Goal: Task Accomplishment & Management: Use online tool/utility

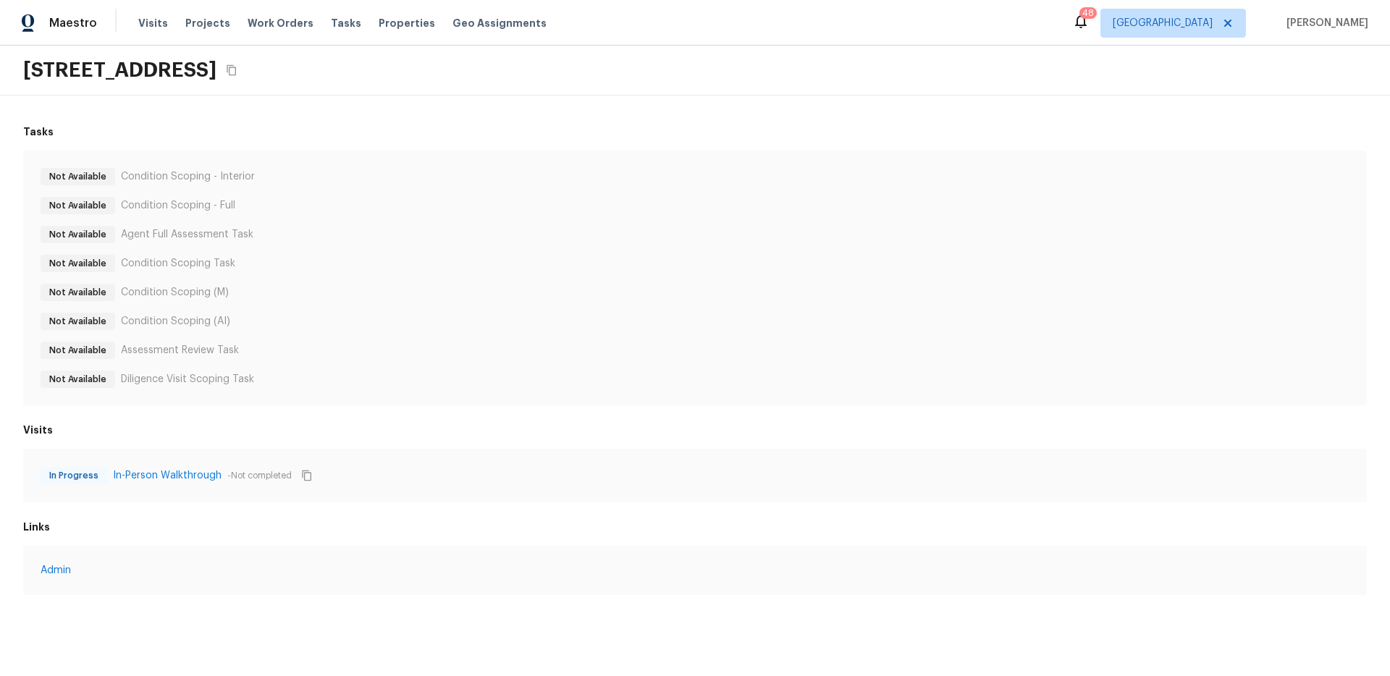
click at [580, 63] on div "8810 41st St N, Pinellas Park, FL 33782" at bounding box center [695, 71] width 1390 height 50
click at [529, 62] on div "[STREET_ADDRESS]" at bounding box center [695, 71] width 1390 height 50
click at [497, 89] on div "[STREET_ADDRESS]" at bounding box center [695, 71] width 1390 height 50
click at [198, 469] on link "In-Person Walkthrough" at bounding box center [167, 475] width 109 height 14
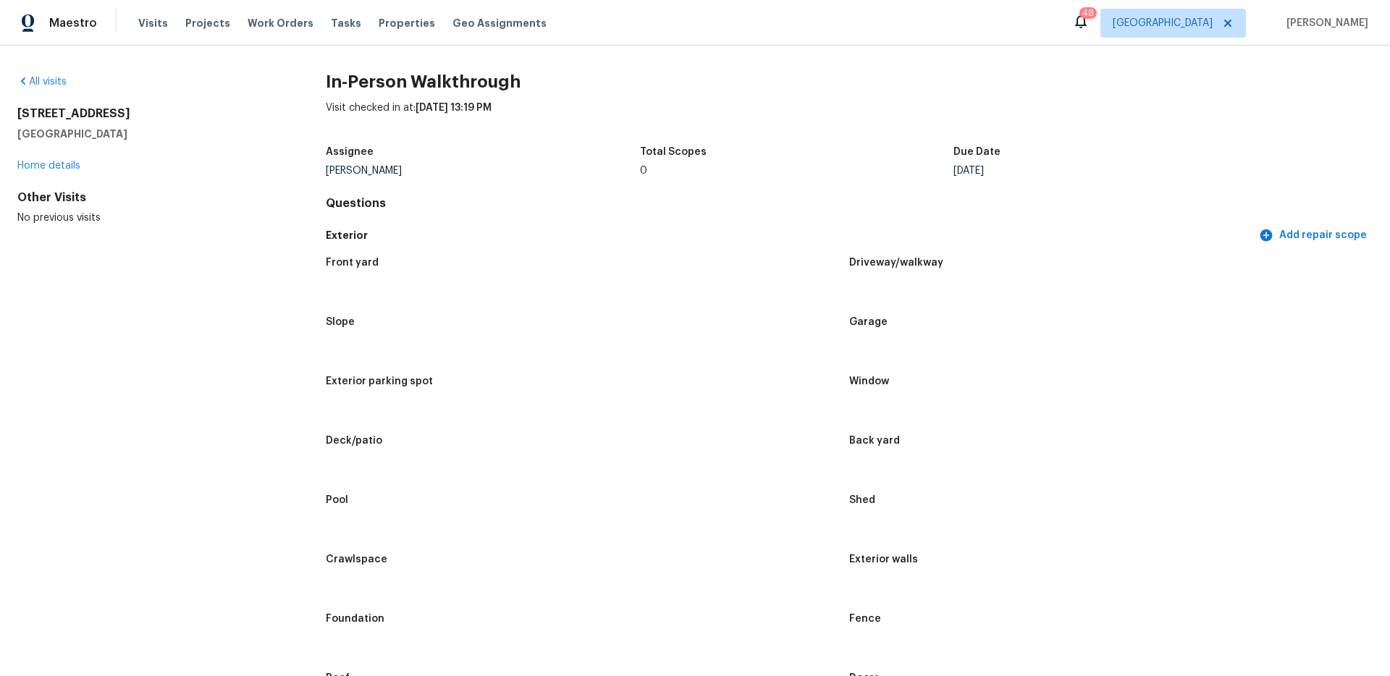
click at [697, 70] on div "All visits 8810 41st St N Pinellas Park, FL 33782 Home details Other Visits No …" at bounding box center [695, 361] width 1390 height 631
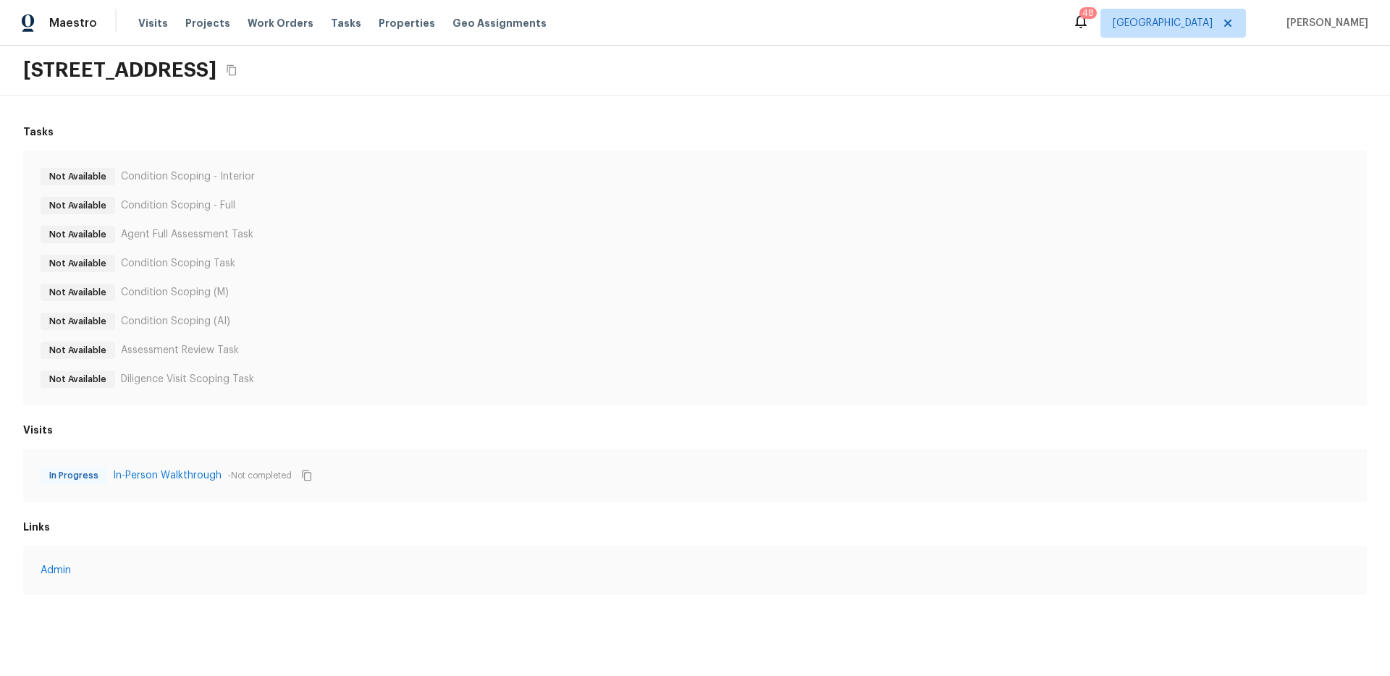
click at [800, 29] on div "Maestro Visits Projects Work Orders Tasks Properties Geo Assignments 48 Dallas …" at bounding box center [695, 23] width 1390 height 46
click at [559, 72] on div "[STREET_ADDRESS]" at bounding box center [695, 71] width 1390 height 50
click at [394, 366] on div "Not Available Condition Scoping - Interior Not Available Condition Scoping - Fu…" at bounding box center [695, 278] width 1309 height 220
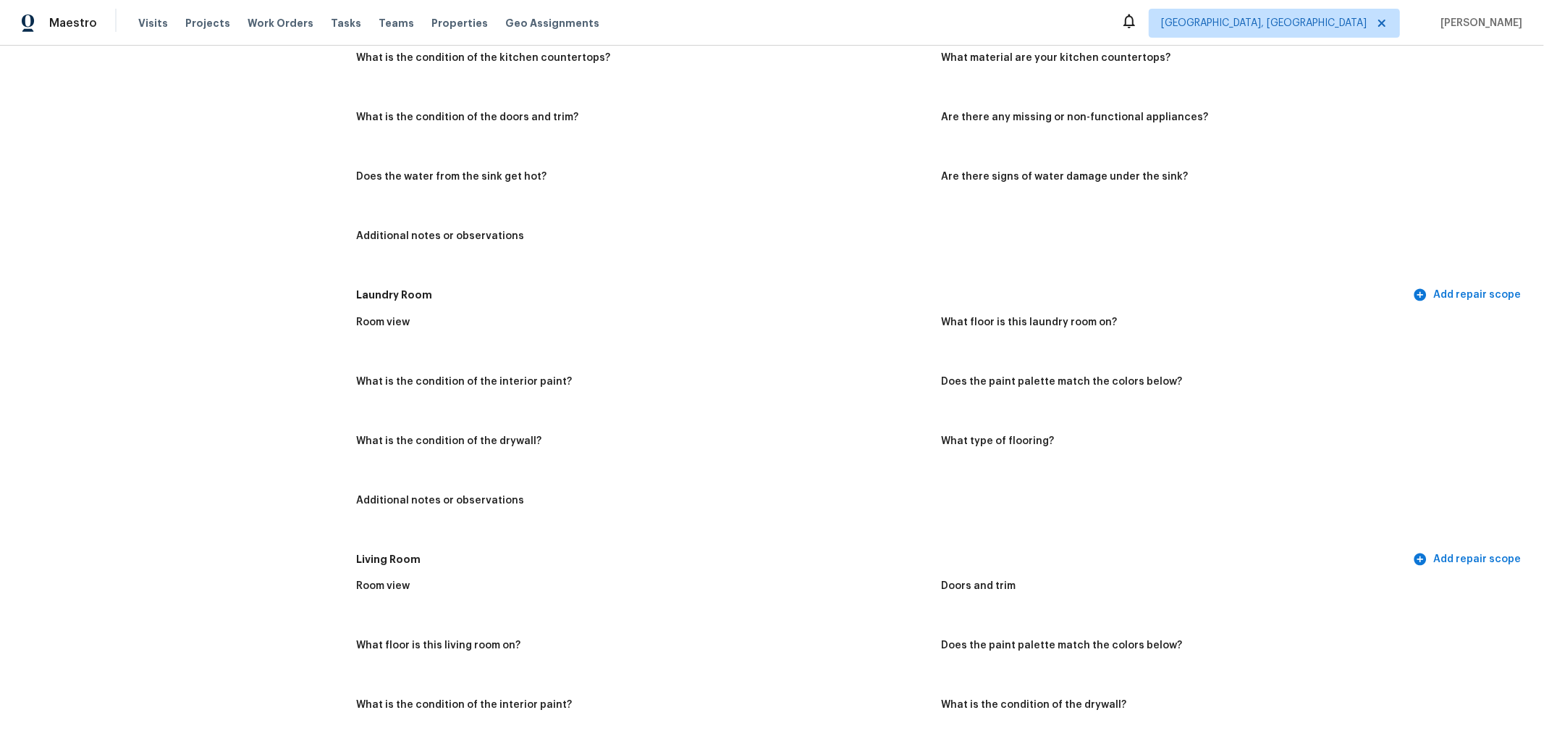
scroll to position [4331, 0]
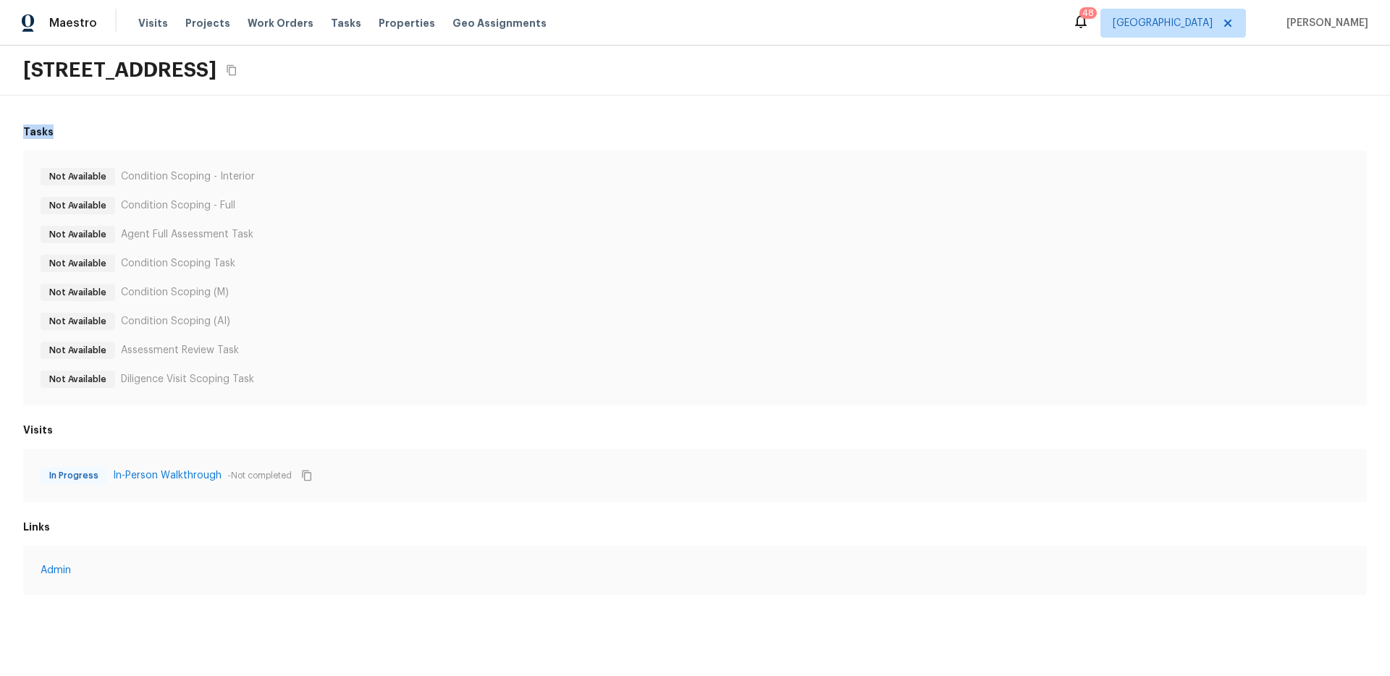
click at [438, 125] on h6 "Tasks" at bounding box center [695, 132] width 1344 height 14
click at [347, 119] on div "Tasks Not Available Condition Scoping - Interior Not Available Condition Scopin…" at bounding box center [695, 360] width 1390 height 529
click at [432, 117] on div "Tasks Not Available Condition Scoping - Interior Not Available Condition Scopin…" at bounding box center [695, 360] width 1390 height 529
click at [194, 423] on h6 "Visits" at bounding box center [695, 430] width 1344 height 14
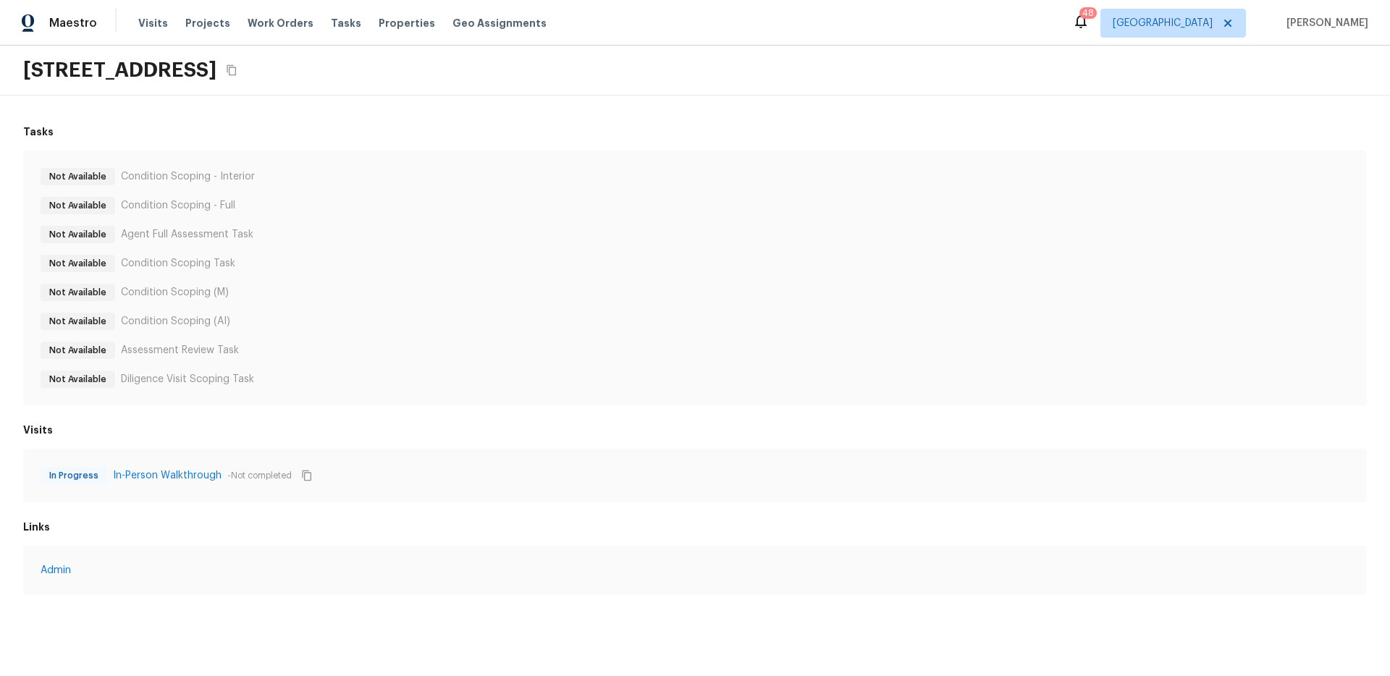
click at [421, 94] on div "[STREET_ADDRESS]" at bounding box center [695, 71] width 1390 height 50
click at [146, 289] on link "Condition Scoping (M)" at bounding box center [142, 293] width 108 height 14
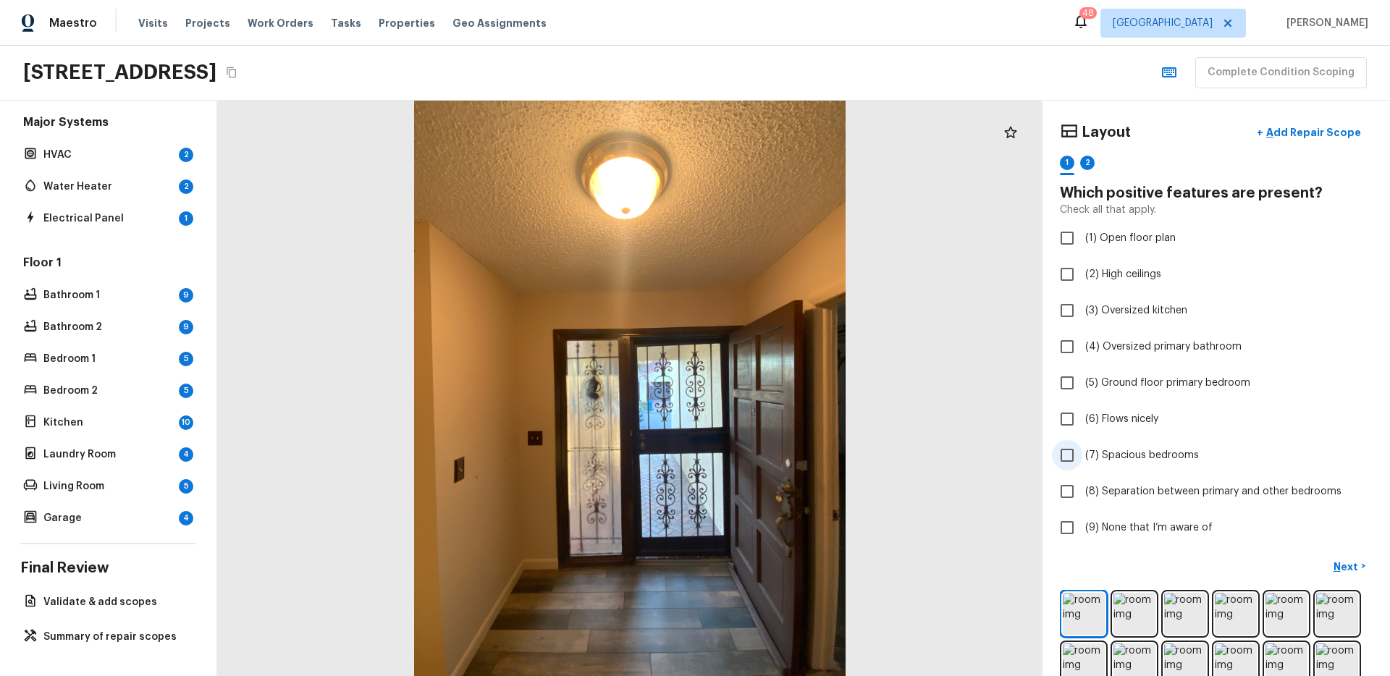
scroll to position [142, 0]
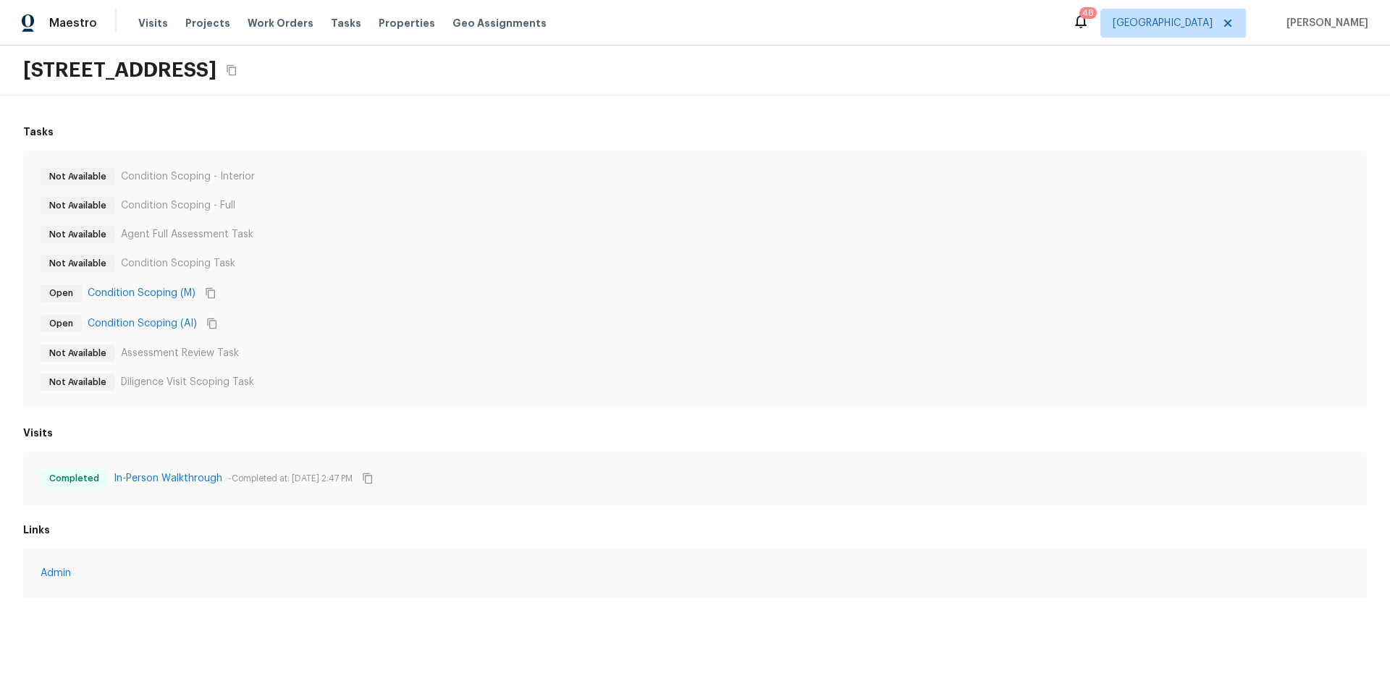
click at [726, 49] on div "[STREET_ADDRESS]" at bounding box center [695, 71] width 1390 height 50
drag, startPoint x: 628, startPoint y: 287, endPoint x: 626, endPoint y: 275, distance: 12.4
click at [628, 287] on div "Open Condition Scoping (M)" at bounding box center [695, 293] width 1309 height 19
click at [570, 62] on div "[STREET_ADDRESS]" at bounding box center [695, 71] width 1390 height 50
click at [408, 284] on div "Open Condition Scoping (M)" at bounding box center [695, 293] width 1309 height 19
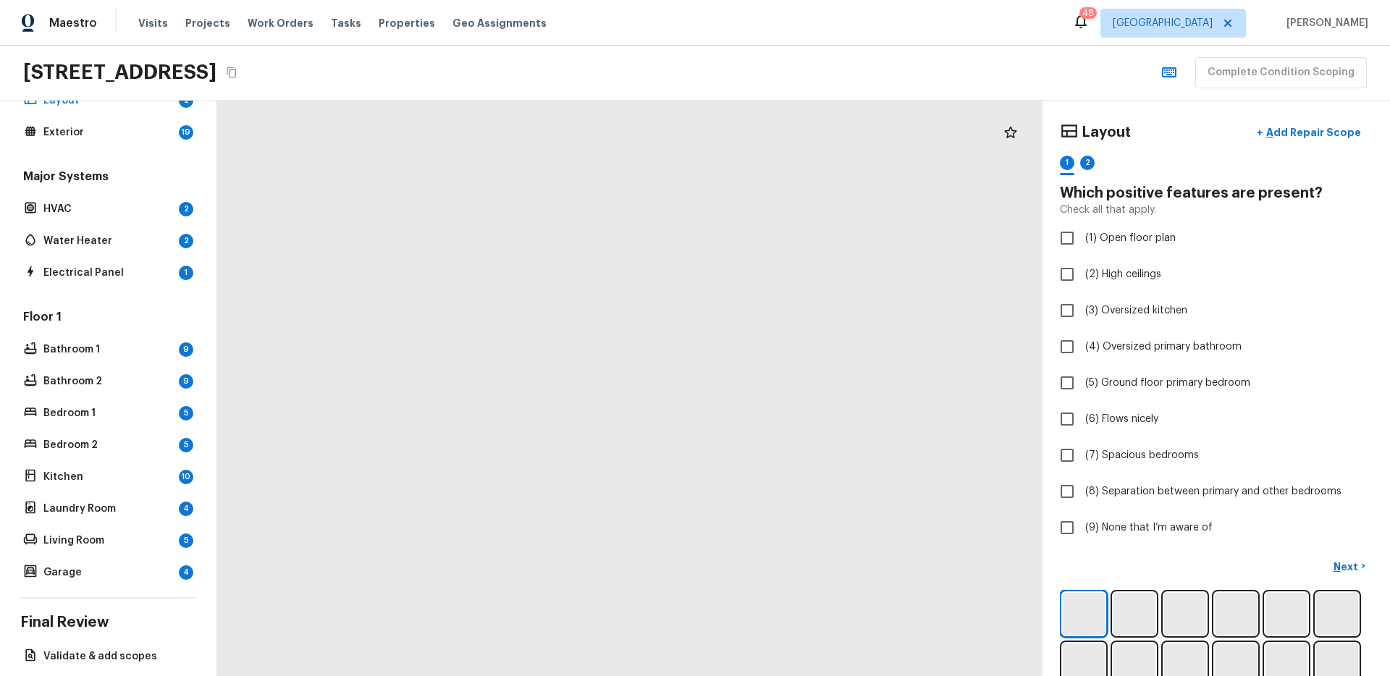
scroll to position [7, 0]
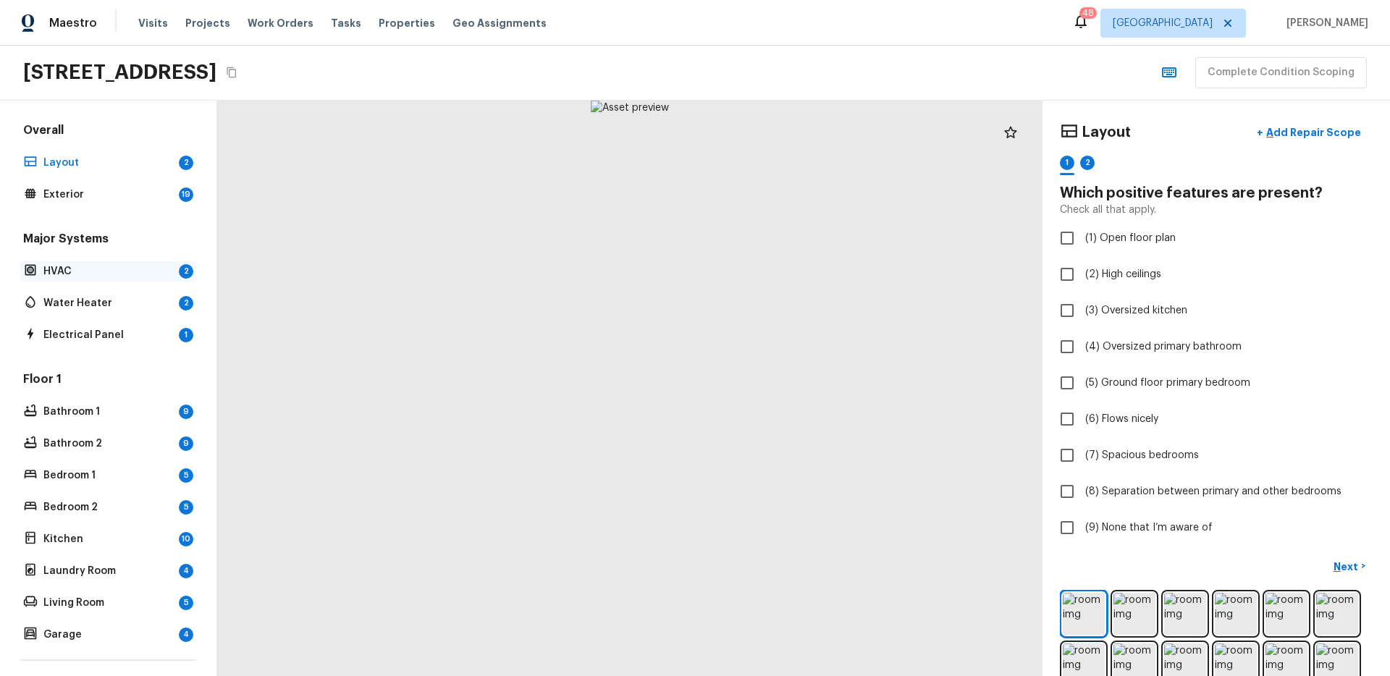
click at [67, 267] on p "HVAC" at bounding box center [108, 271] width 130 height 14
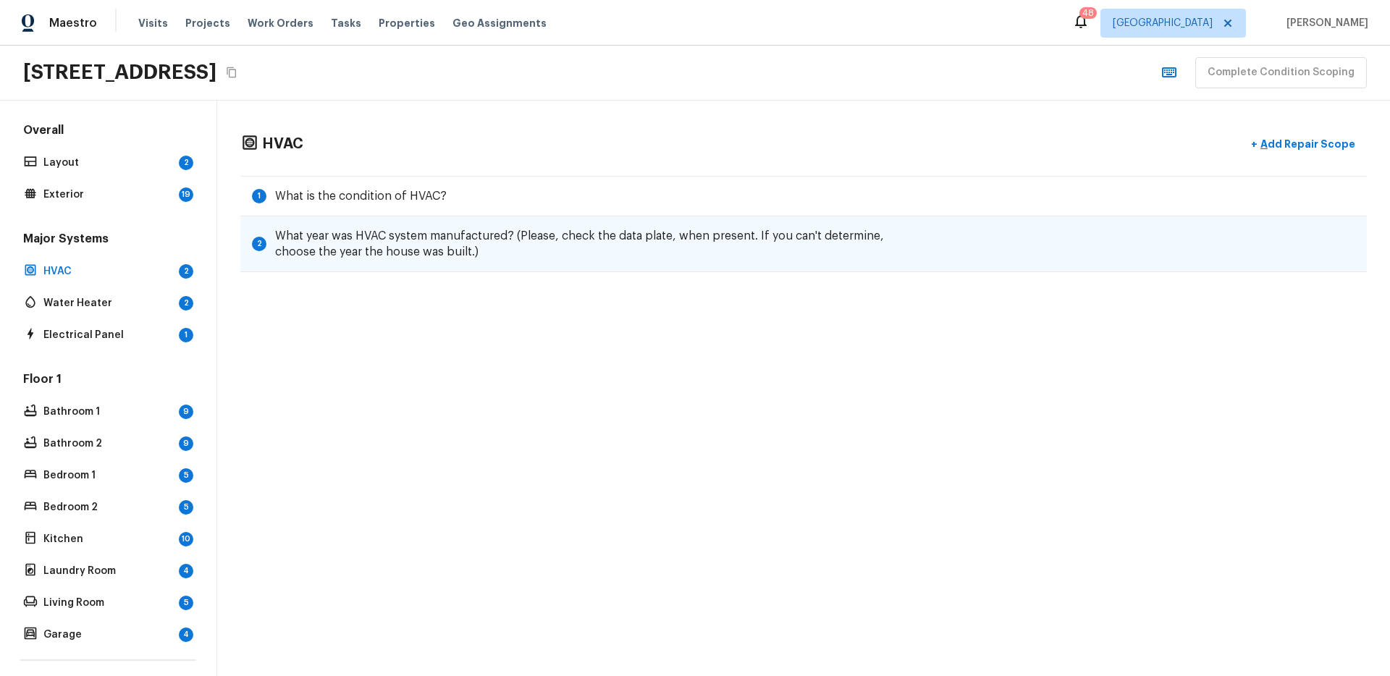
click at [489, 242] on h5 "What year was HVAC system manufactured? (Please, check the data plate, when pre…" at bounding box center [594, 244] width 639 height 32
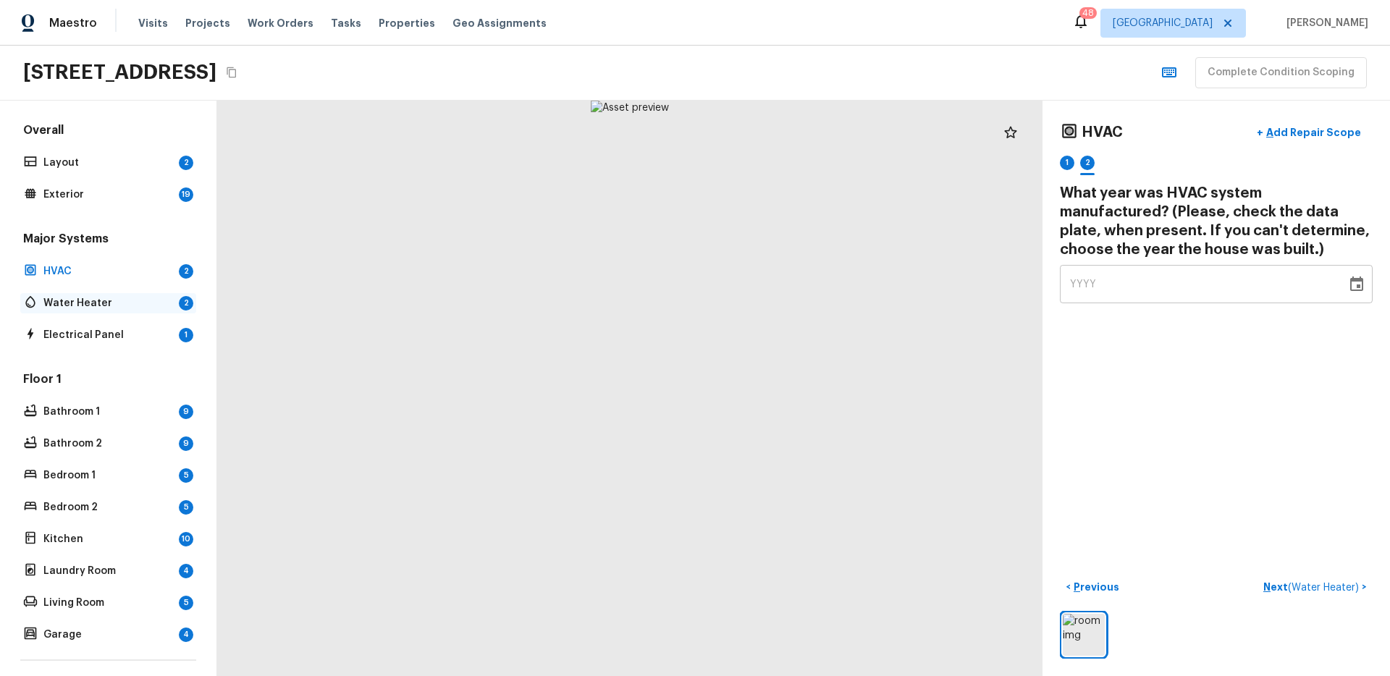
click at [74, 303] on p "Water Heater" at bounding box center [108, 303] width 130 height 14
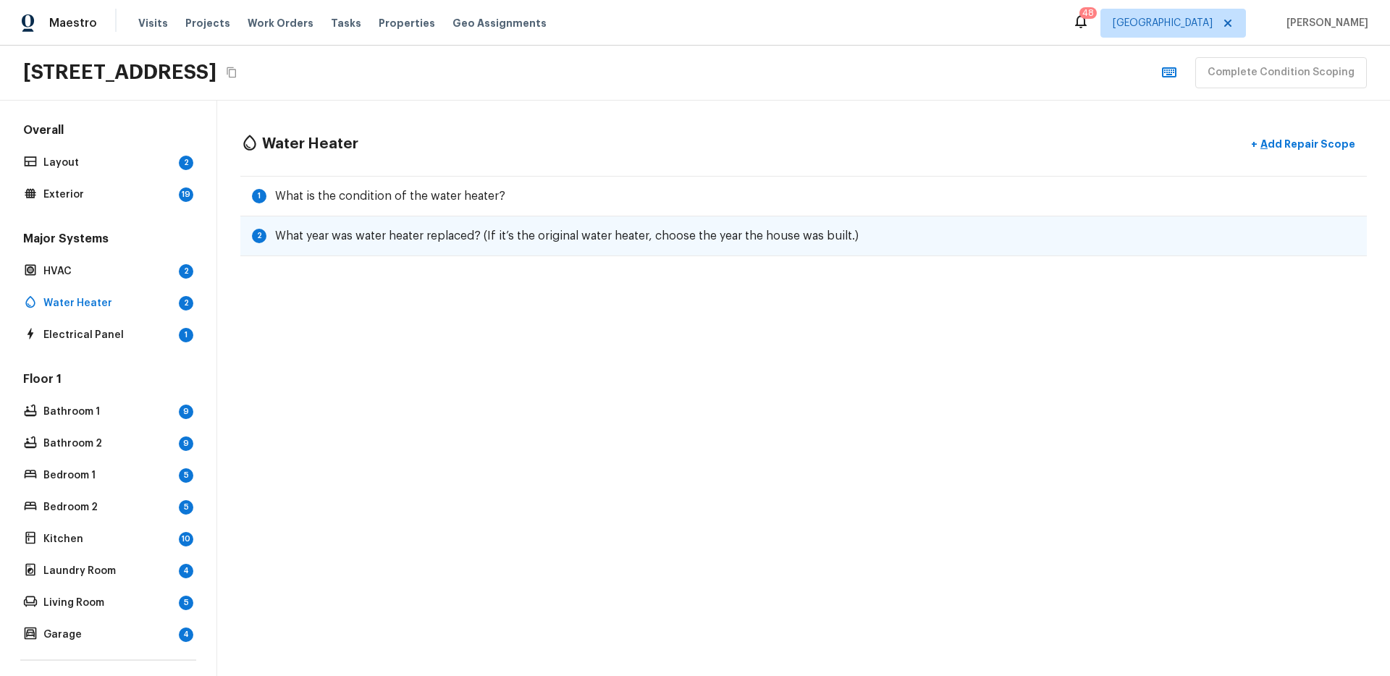
click at [367, 240] on h5 "What year was water heater replaced? (If it’s the original water heater, choose…" at bounding box center [567, 236] width 584 height 16
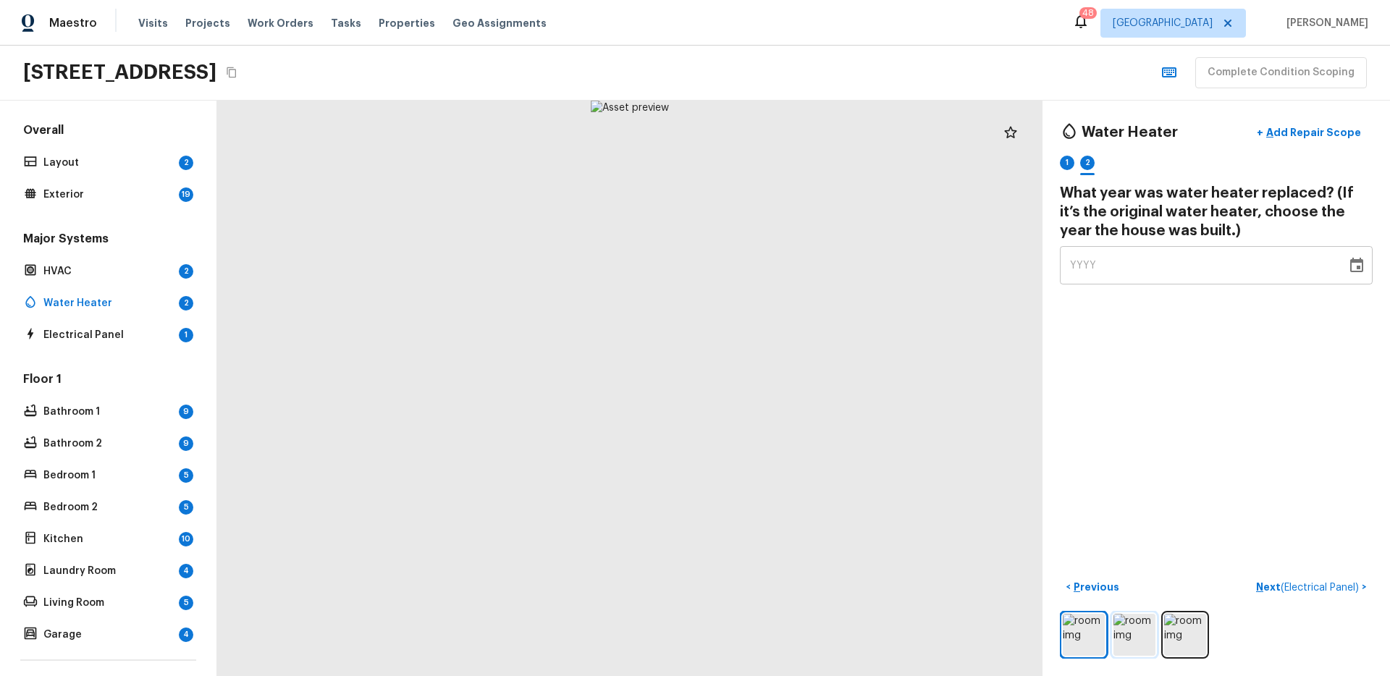
click at [1130, 626] on img at bounding box center [1135, 635] width 42 height 42
click at [1074, 621] on img at bounding box center [1084, 635] width 42 height 42
click at [1164, 623] on img at bounding box center [1185, 635] width 42 height 42
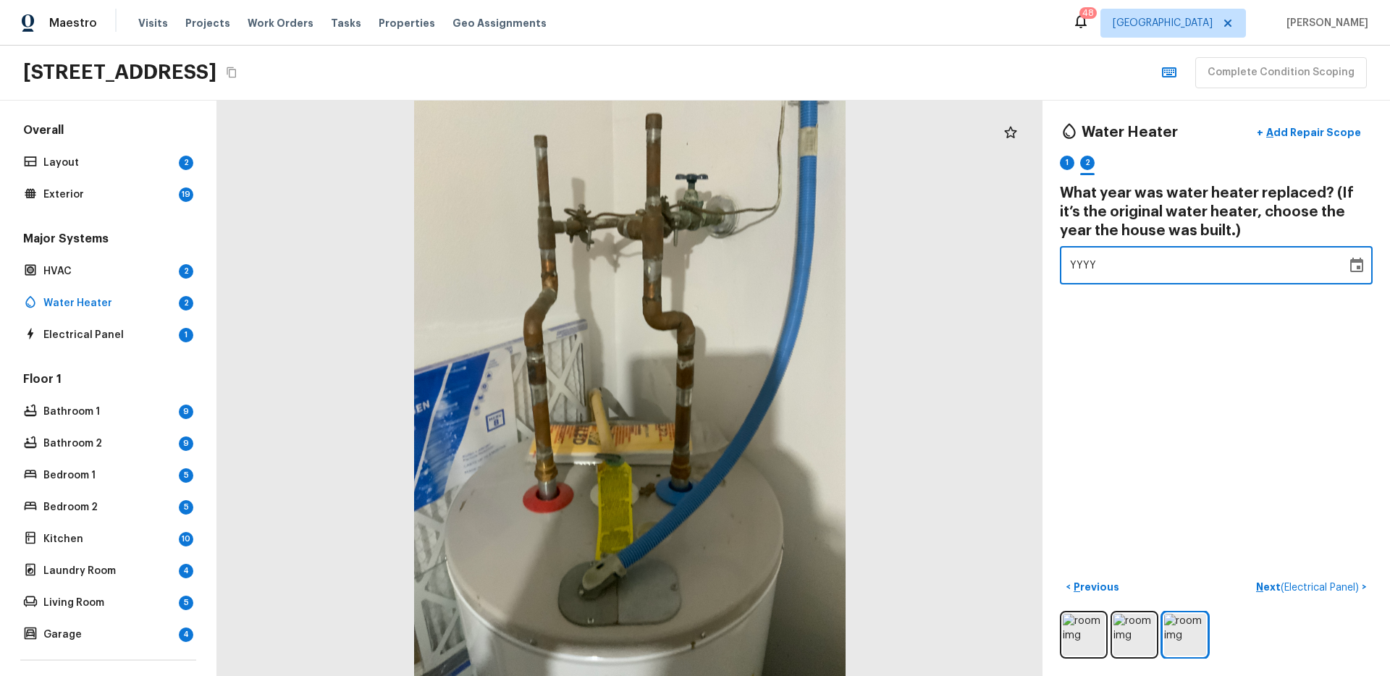
click at [1122, 401] on div "Water Heater + Add Repair Scope 1 2 What year was water heater replaced? (If it…" at bounding box center [1217, 389] width 348 height 576
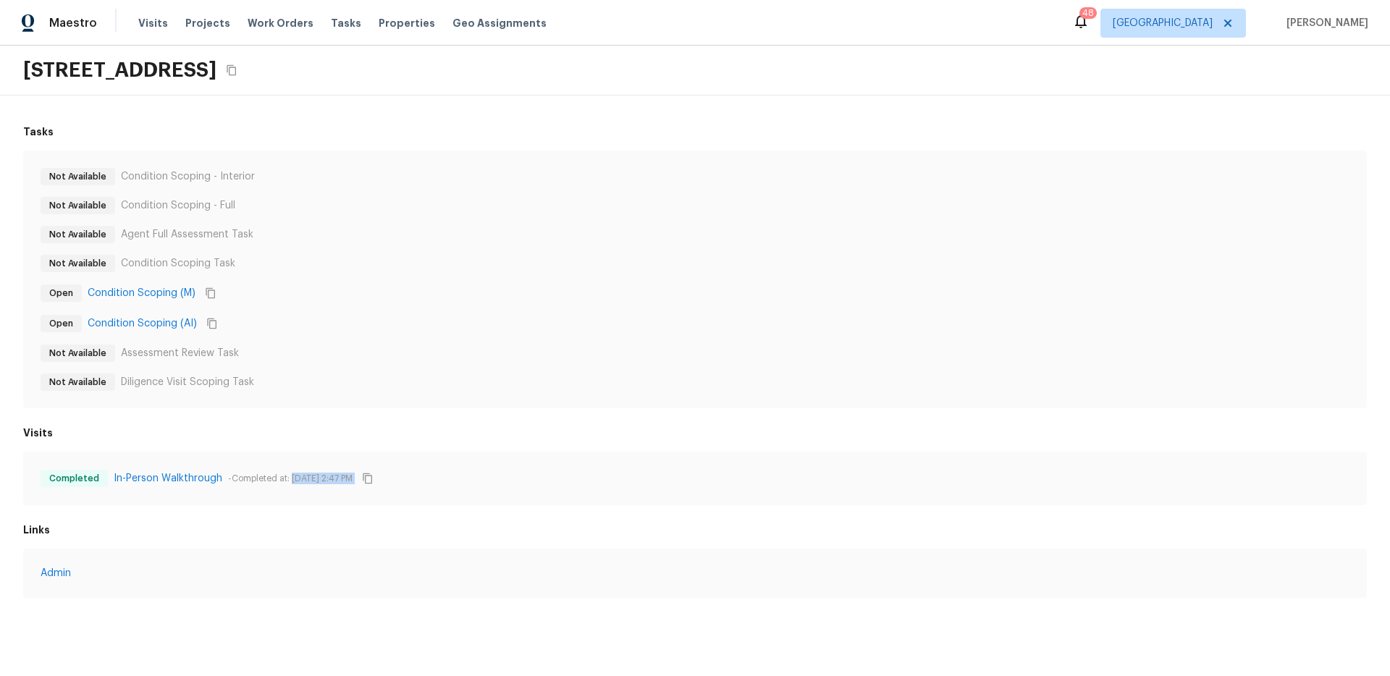
drag, startPoint x: 290, startPoint y: 477, endPoint x: 452, endPoint y: 474, distance: 161.5
click at [452, 474] on div "Completed In-Person Walkthrough - Completed at: Oct 15, 2025, 2:47 PM" at bounding box center [695, 478] width 1309 height 19
drag, startPoint x: 263, startPoint y: 476, endPoint x: 271, endPoint y: 472, distance: 8.7
click at [264, 476] on p "- Completed at: Oct 15, 2025, 2:47 PM" at bounding box center [290, 479] width 125 height 12
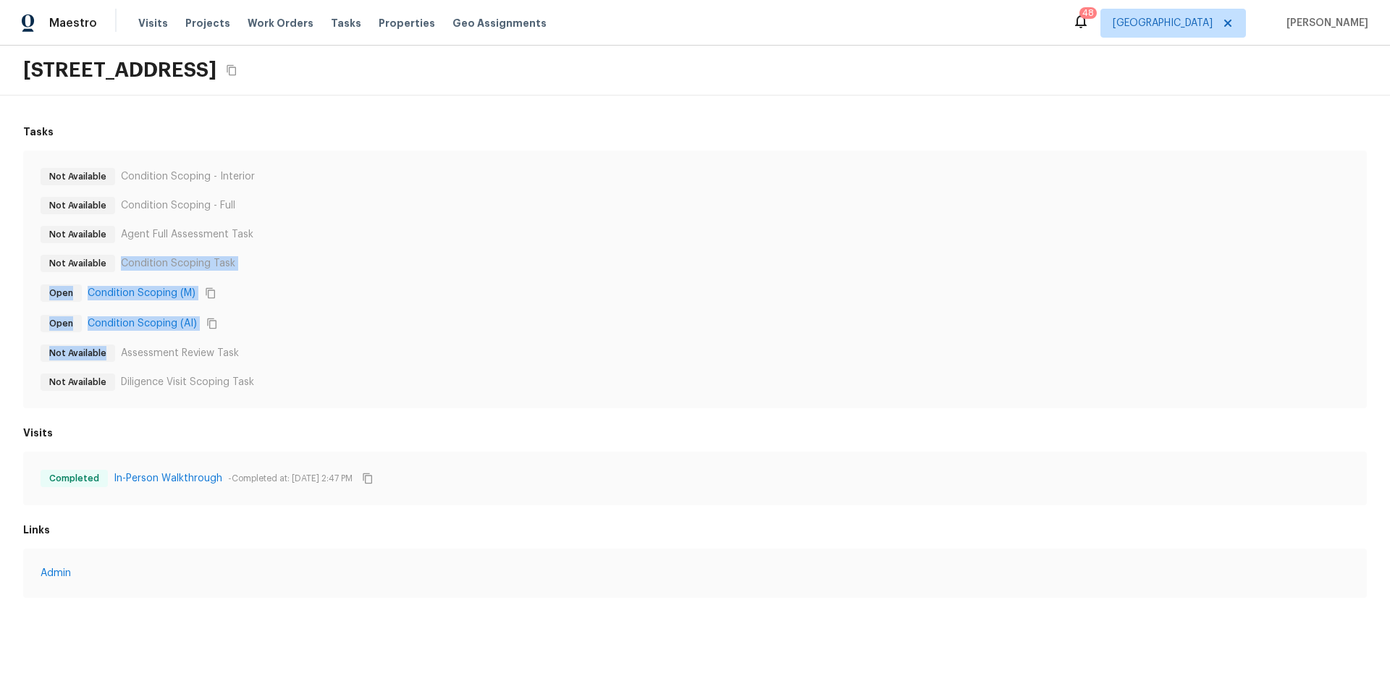
drag, startPoint x: 272, startPoint y: 341, endPoint x: 188, endPoint y: 256, distance: 120.3
click at [188, 256] on div "Not Available Condition Scoping - Interior Not Available Condition Scoping - Fu…" at bounding box center [695, 279] width 1309 height 223
click at [419, 290] on div "Open Condition Scoping (M)" at bounding box center [695, 293] width 1309 height 19
click at [489, 295] on div "Open Condition Scoping (M)" at bounding box center [695, 293] width 1309 height 19
click at [574, 299] on div "Open Condition Scoping (M)" at bounding box center [695, 293] width 1309 height 19
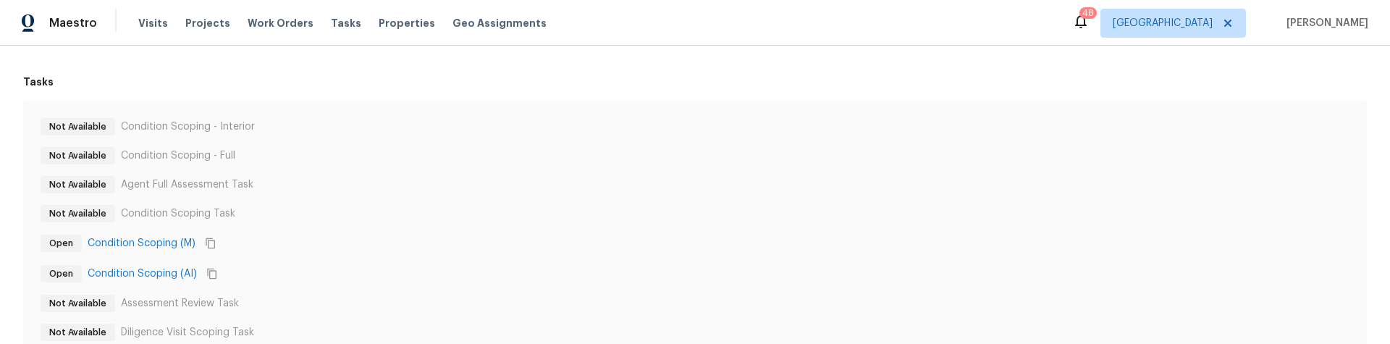
scroll to position [118, 0]
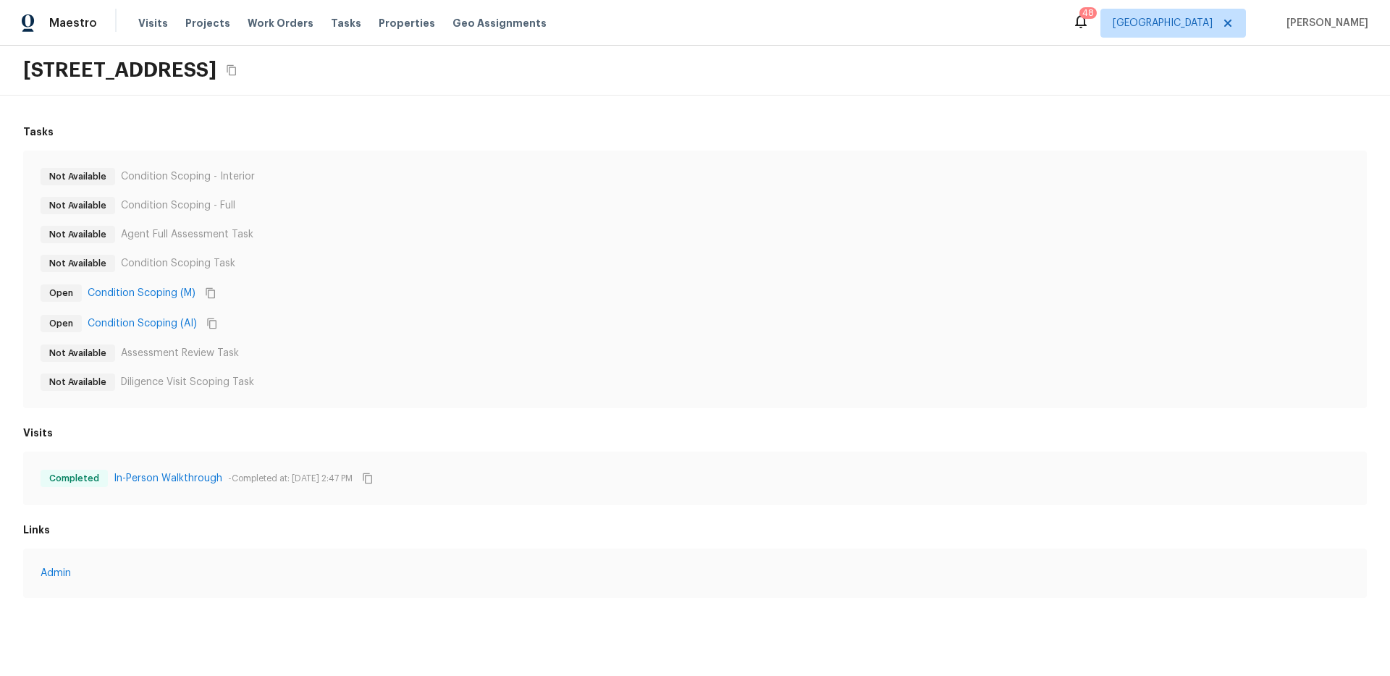
click at [594, 179] on div "Not Available Condition Scoping - Interior" at bounding box center [695, 176] width 1309 height 17
click at [143, 319] on link "Condition Scoping (AI)" at bounding box center [149, 323] width 109 height 14
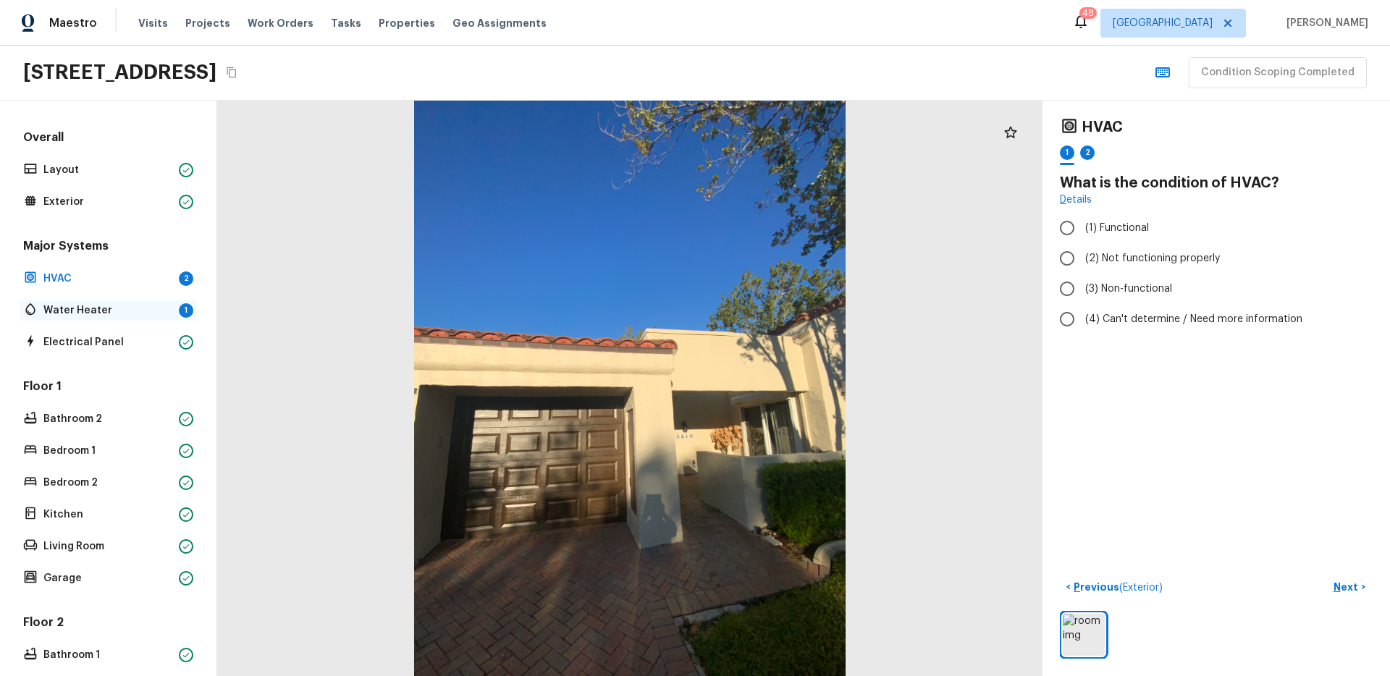
click at [81, 300] on div "Water Heater 1" at bounding box center [108, 310] width 176 height 20
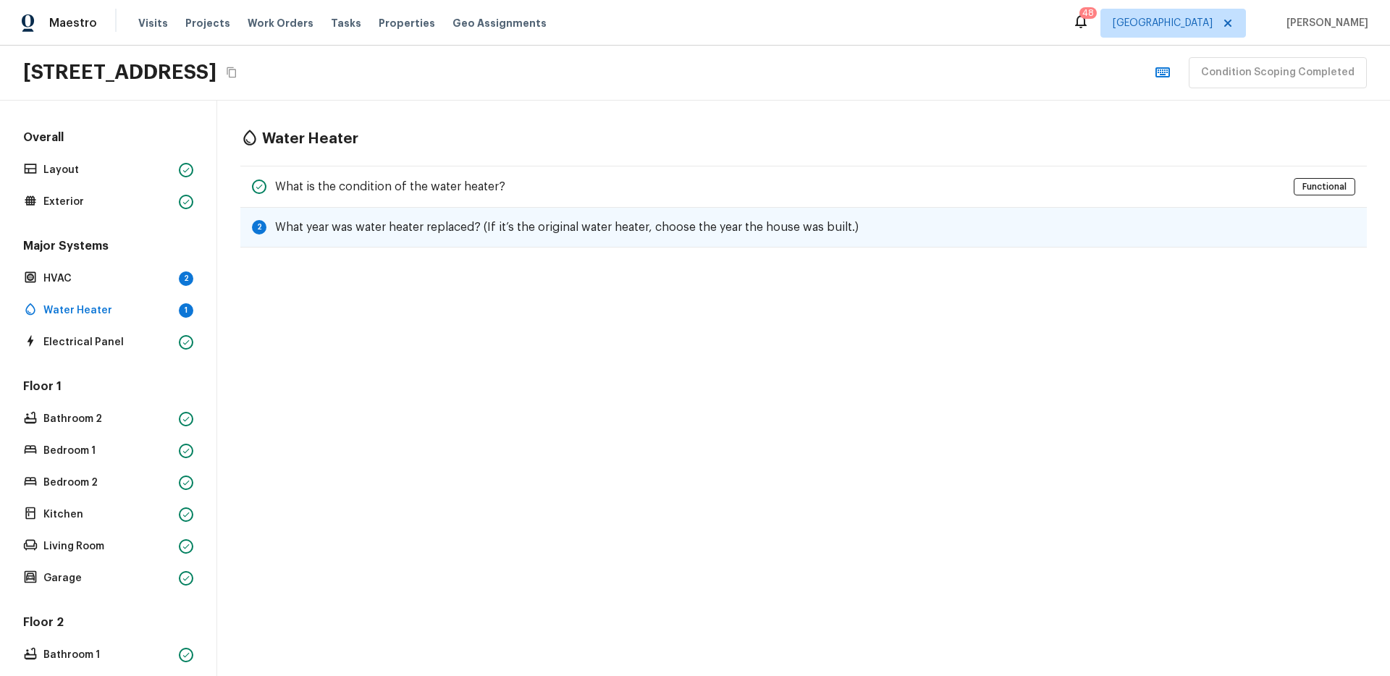
click at [376, 223] on h5 "What year was water heater replaced? (If it’s the original water heater, choose…" at bounding box center [567, 227] width 584 height 16
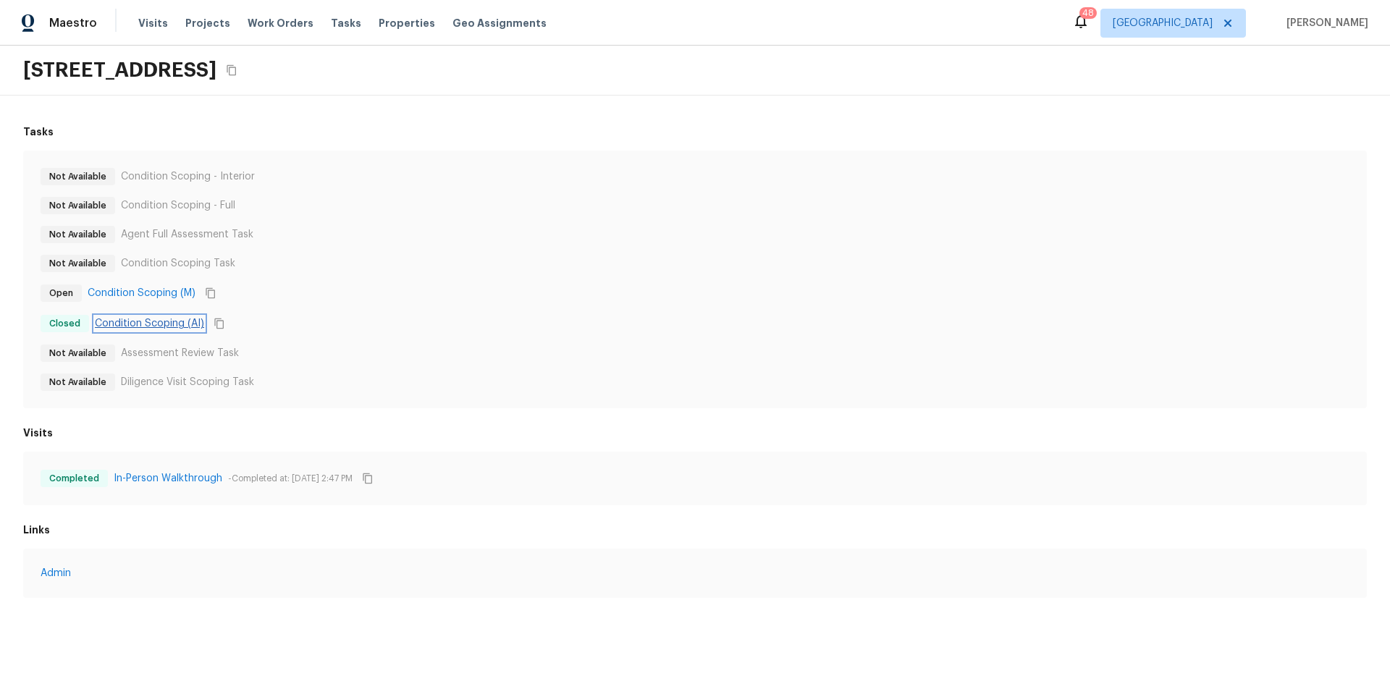
click at [145, 327] on link "Condition Scoping (AI)" at bounding box center [149, 323] width 109 height 14
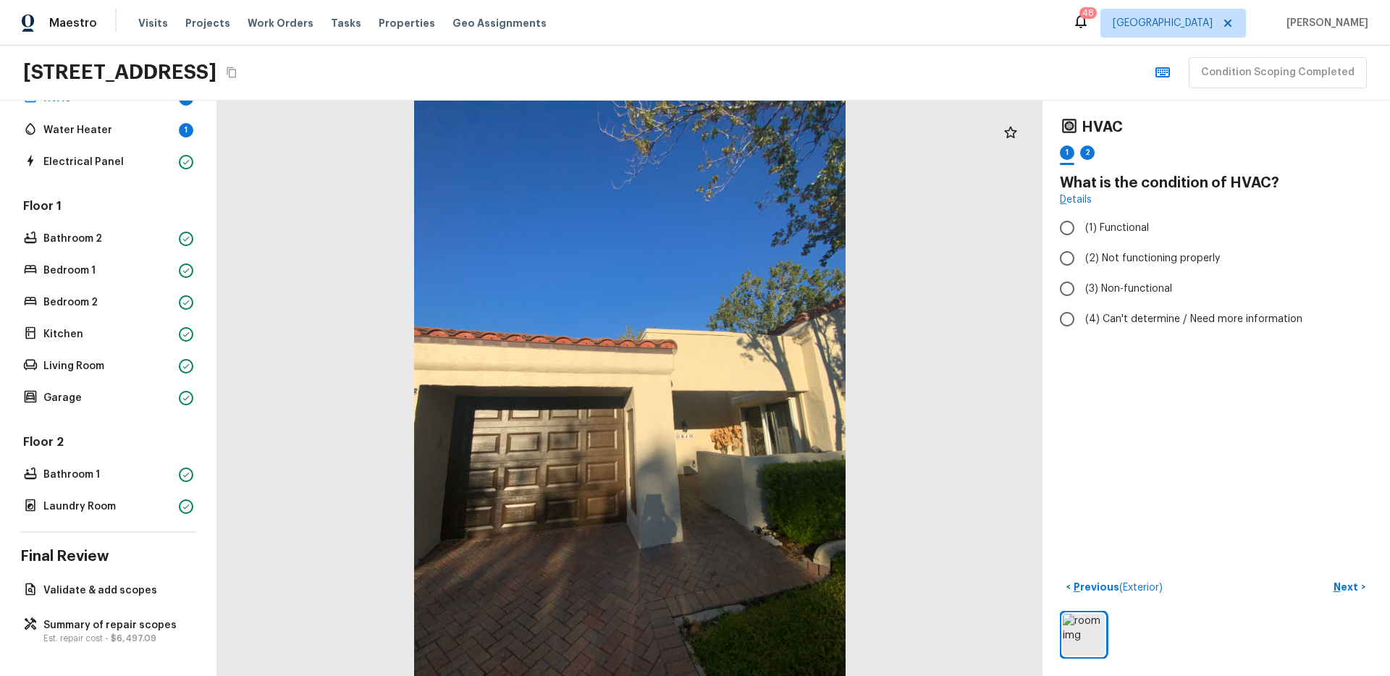
scroll to position [191, 0]
click at [112, 634] on span "$6,497.09" at bounding box center [134, 638] width 46 height 9
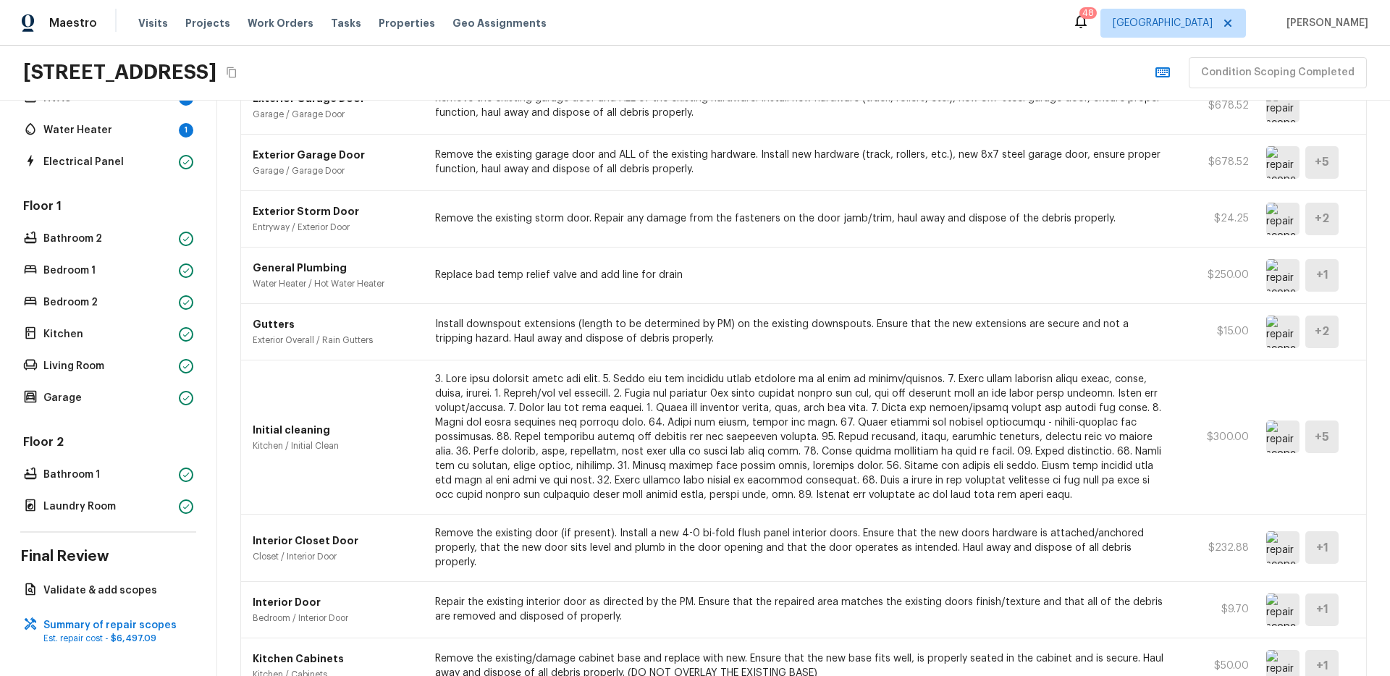
scroll to position [382, 0]
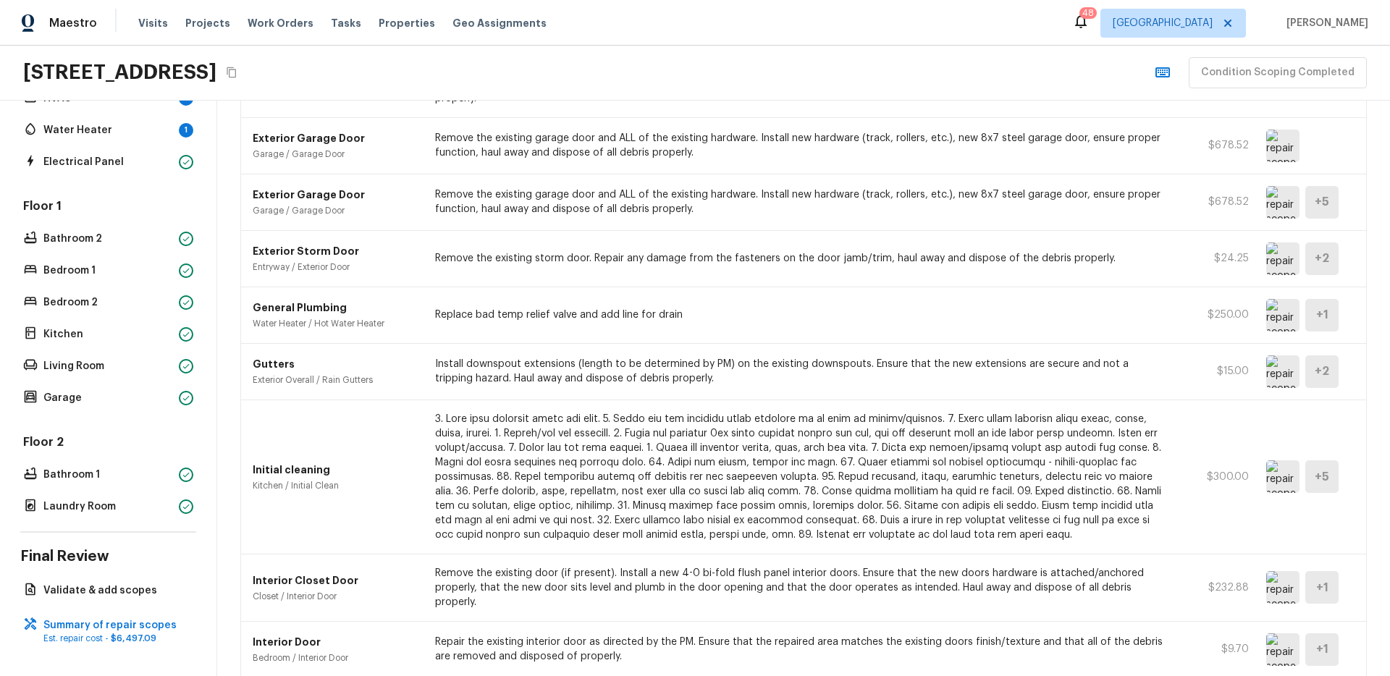
click at [762, 38] on div "Maestro Visits Projects Work Orders Tasks Properties Geo Assignments 48 Dallas …" at bounding box center [695, 23] width 1390 height 46
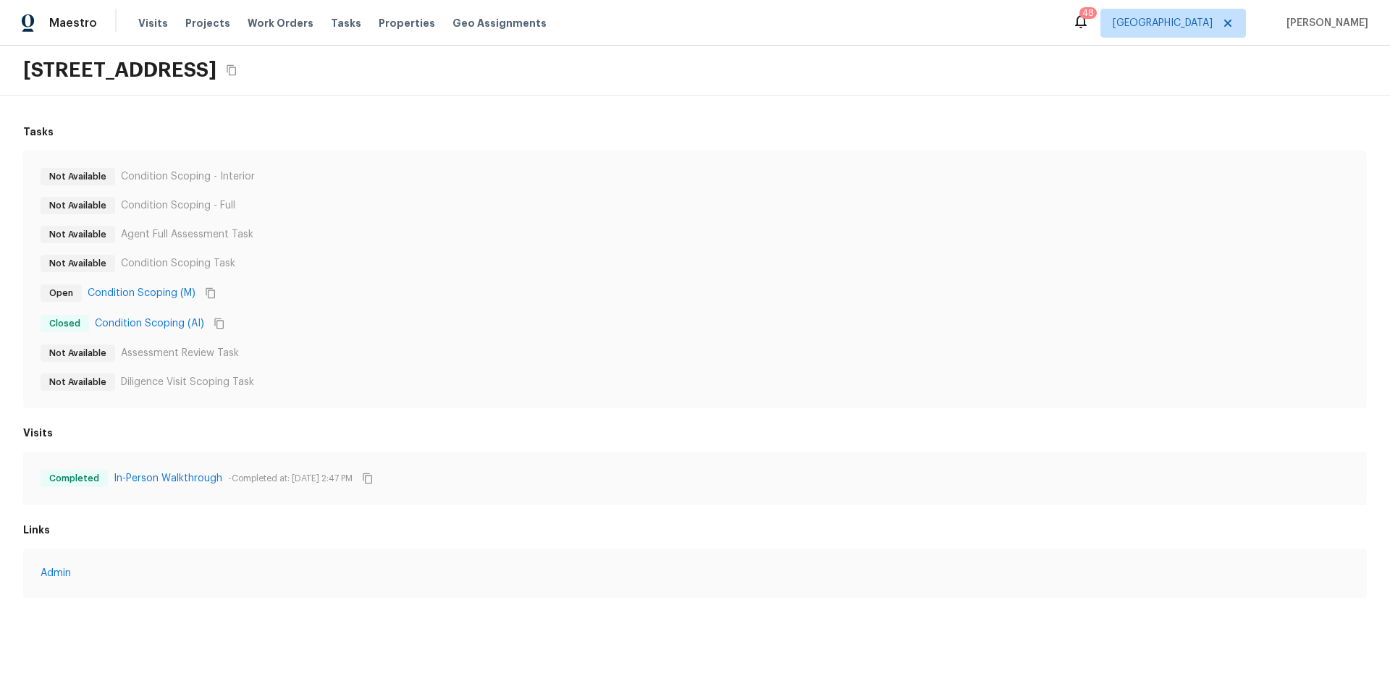
click at [695, 70] on div "[STREET_ADDRESS]" at bounding box center [695, 71] width 1390 height 50
click at [758, 35] on div "Maestro Visits Projects Work Orders Tasks Properties Geo Assignments 48 Dallas …" at bounding box center [695, 23] width 1390 height 46
click at [941, 28] on div "Maestro Visits Projects Work Orders Tasks Properties Geo Assignments 48 Dallas …" at bounding box center [695, 23] width 1390 height 46
click at [145, 324] on link "Condition Scoping (AI)" at bounding box center [149, 323] width 109 height 14
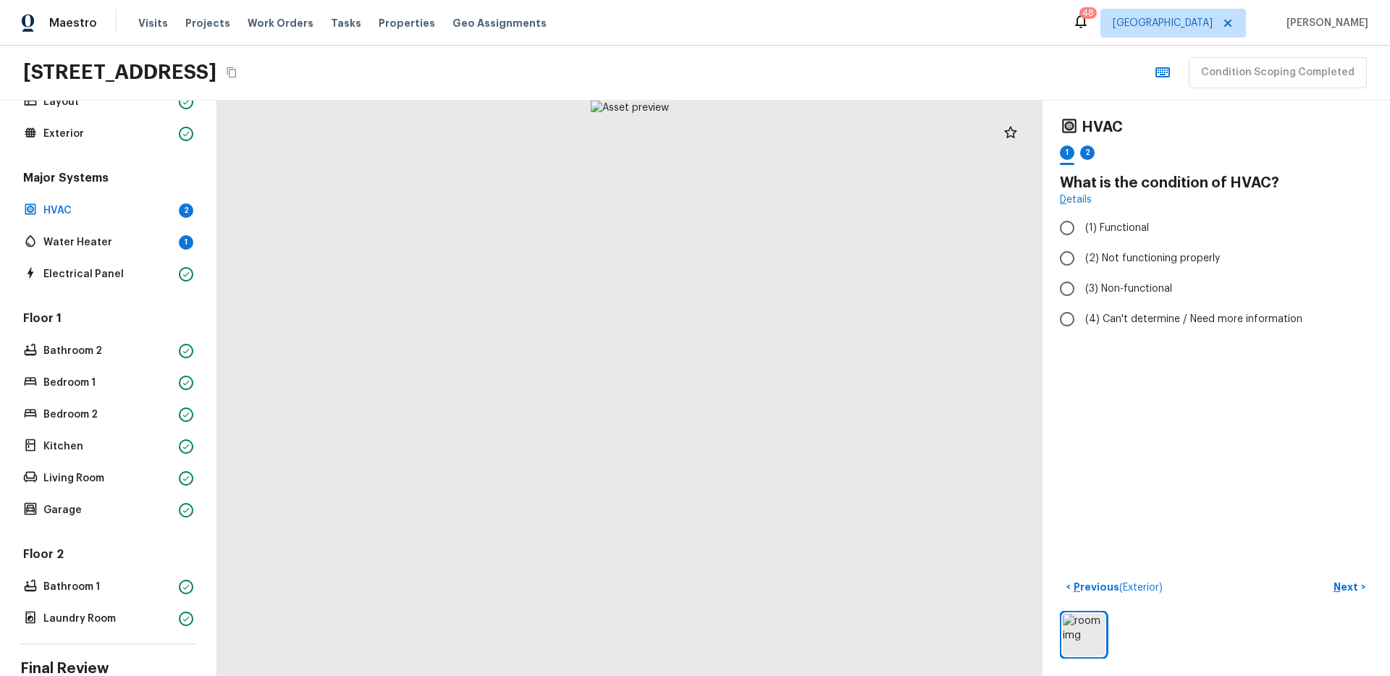
scroll to position [93, 0]
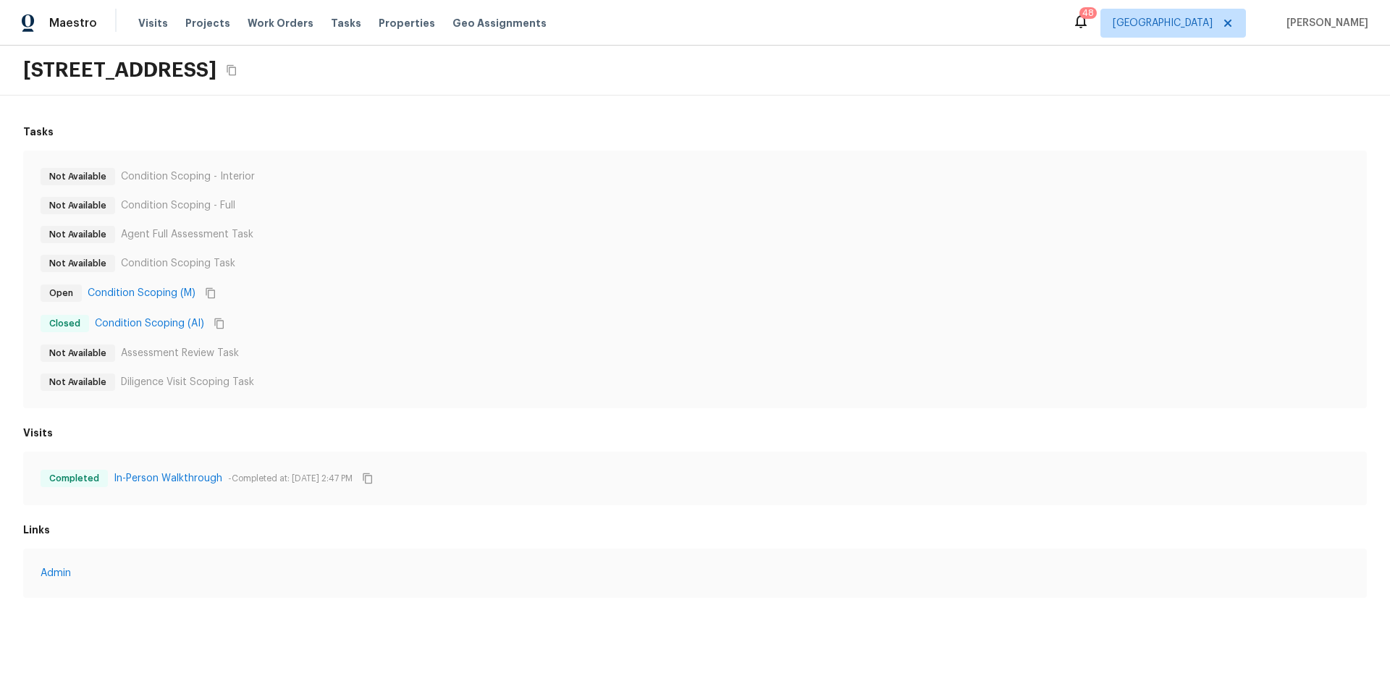
click at [558, 68] on div "[STREET_ADDRESS]" at bounding box center [695, 71] width 1390 height 50
click at [534, 67] on div "[STREET_ADDRESS]" at bounding box center [695, 71] width 1390 height 50
